Goal: Check status: Check status

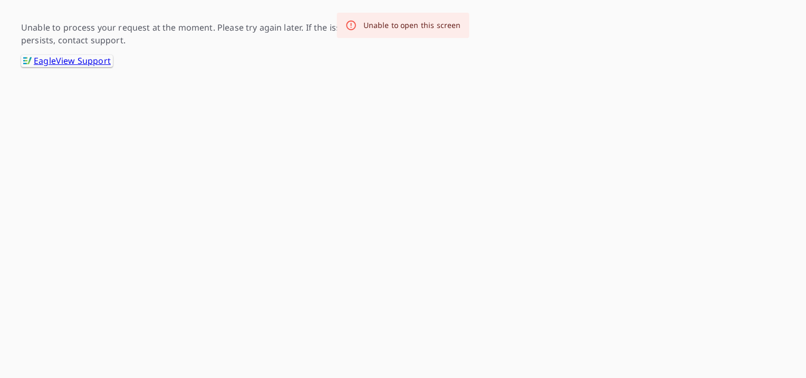
click at [439, 27] on div "Unable to open this screen" at bounding box center [413, 25] width 98 height 11
click at [382, 24] on div "Unable to open this screen" at bounding box center [413, 25] width 98 height 11
click at [82, 61] on link ".favicon_svg__cls-1{fill:#8ccc4c}.favicon_svg__cls-2{fill:#0098c5} EagleView Su…" at bounding box center [67, 61] width 92 height 12
click at [100, 61] on link ".favicon_svg__cls-1{fill:#8ccc4c}.favicon_svg__cls-2{fill:#0098c5} EagleView Su…" at bounding box center [67, 61] width 92 height 12
click at [87, 58] on link ".favicon_svg__cls-1{fill:#8ccc4c}.favicon_svg__cls-2{fill:#0098c5} EagleView Su…" at bounding box center [67, 61] width 92 height 12
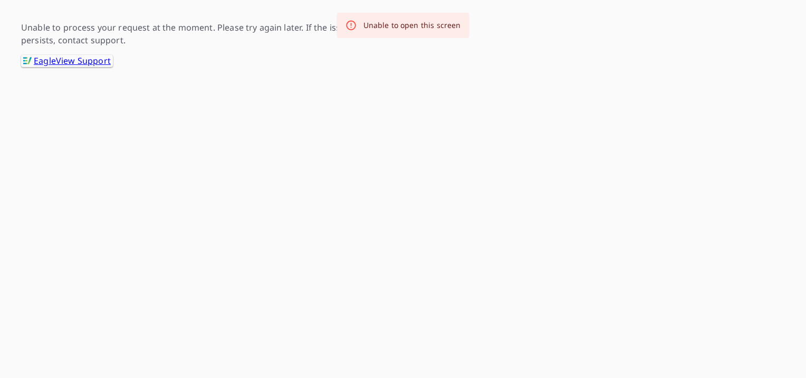
click at [84, 61] on link ".favicon_svg__cls-1{fill:#8ccc4c}.favicon_svg__cls-2{fill:#0098c5} EagleView Su…" at bounding box center [67, 61] width 92 height 12
